Goal: Find specific page/section: Find specific page/section

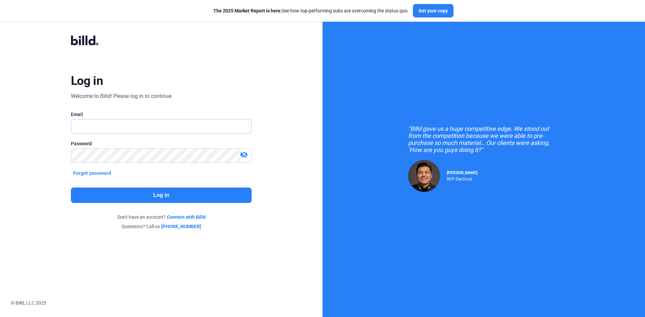
type input "[EMAIL_ADDRESS][DOMAIN_NAME]"
click at [150, 195] on button "Log in" at bounding box center [161, 195] width 181 height 15
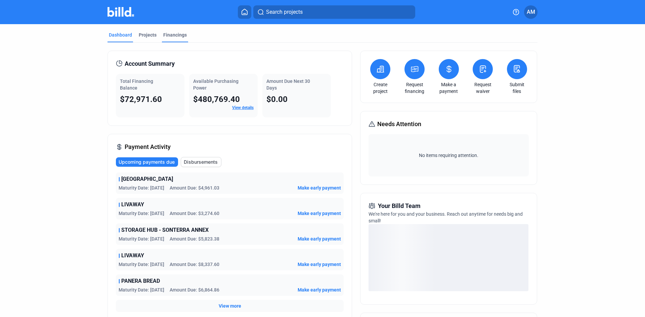
click at [167, 33] on div "Financings" at bounding box center [174, 35] width 23 height 7
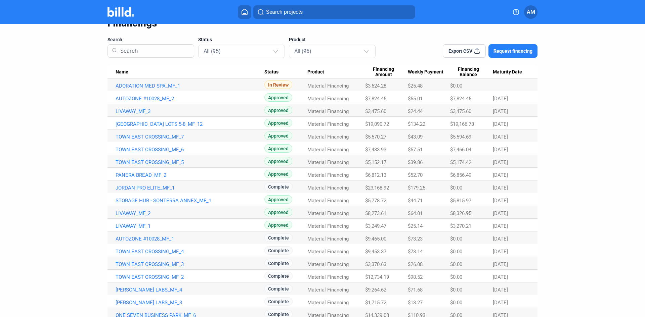
scroll to position [34, 0]
click at [141, 173] on link "PANERA BREAD_MF_2" at bounding box center [189, 176] width 149 height 6
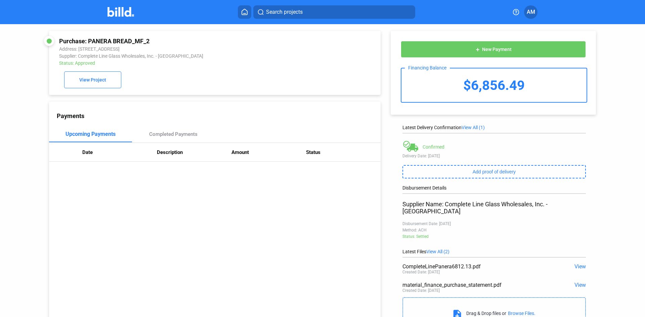
click at [117, 13] on img at bounding box center [120, 12] width 27 height 10
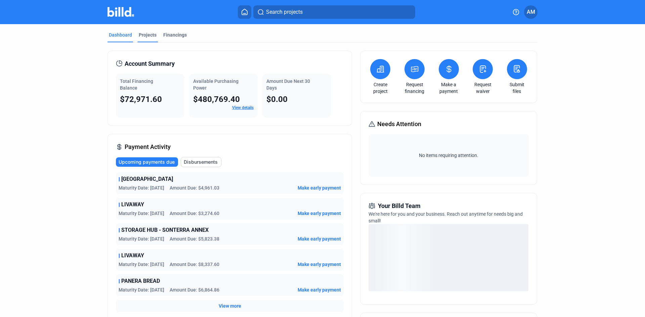
click at [145, 35] on div "Projects" at bounding box center [148, 35] width 18 height 7
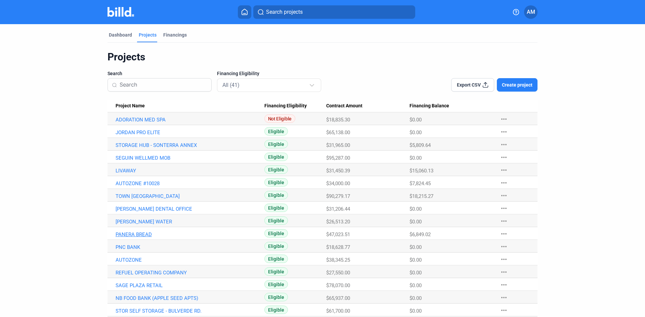
click at [134, 234] on link "PANERA BREAD" at bounding box center [189, 235] width 149 height 6
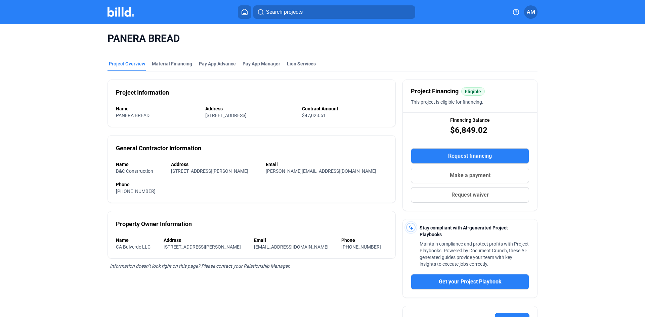
click at [534, 11] on span "AM" at bounding box center [530, 12] width 8 height 8
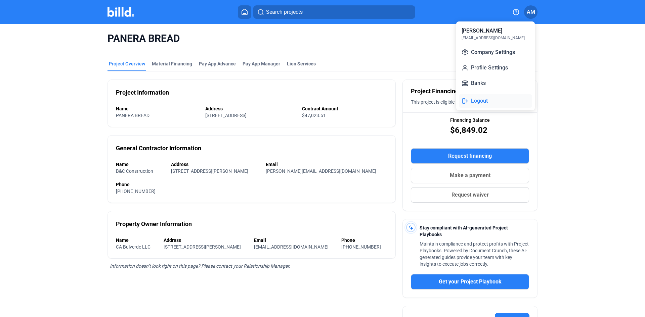
click at [480, 102] on button "Logout" at bounding box center [495, 100] width 73 height 13
